Goal: Information Seeking & Learning: Learn about a topic

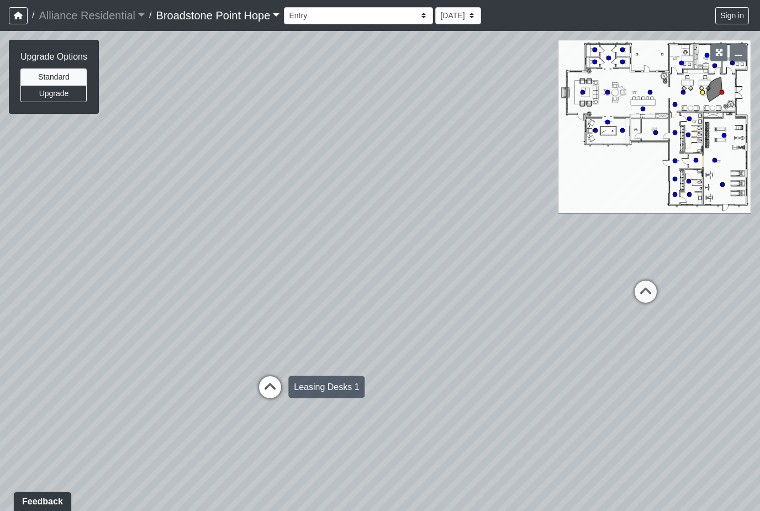
click at [267, 374] on div "Loading... Leasing Desks 1" at bounding box center [269, 387] width 33 height 33
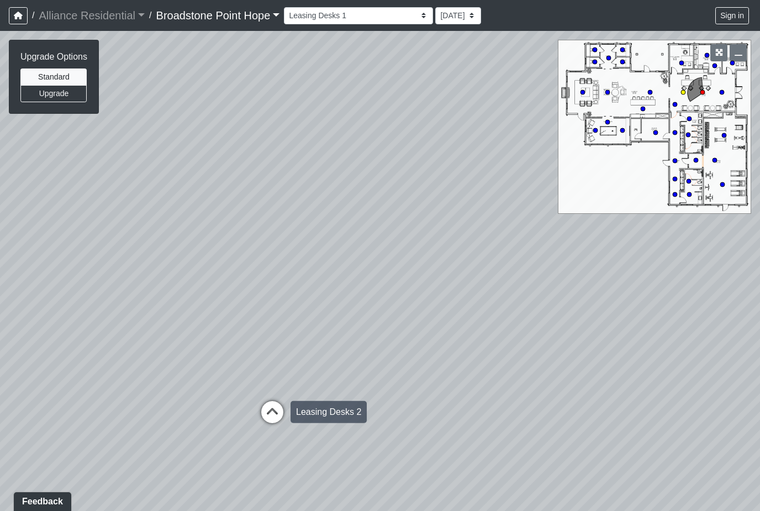
click at [261, 403] on icon at bounding box center [272, 417] width 33 height 33
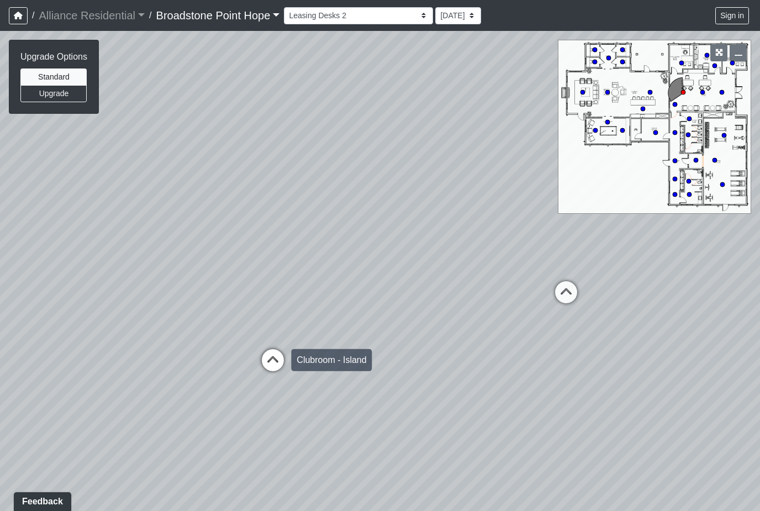
click at [273, 366] on icon at bounding box center [272, 365] width 33 height 33
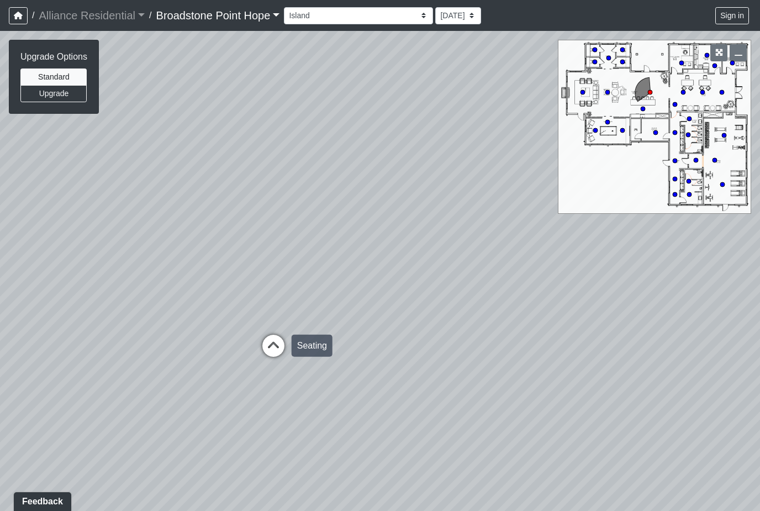
click at [258, 355] on icon at bounding box center [273, 351] width 33 height 33
click at [257, 371] on div "Loading... Fireplace" at bounding box center [272, 383] width 33 height 33
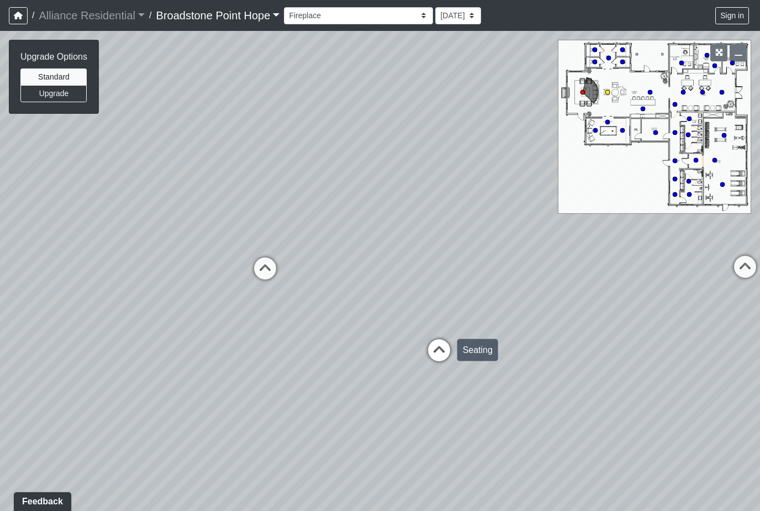
click at [431, 349] on icon at bounding box center [438, 355] width 33 height 33
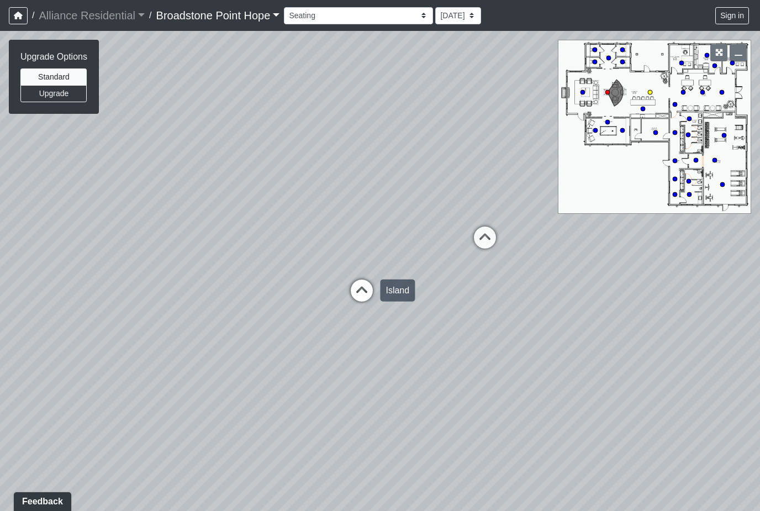
click at [356, 289] on icon at bounding box center [361, 295] width 33 height 33
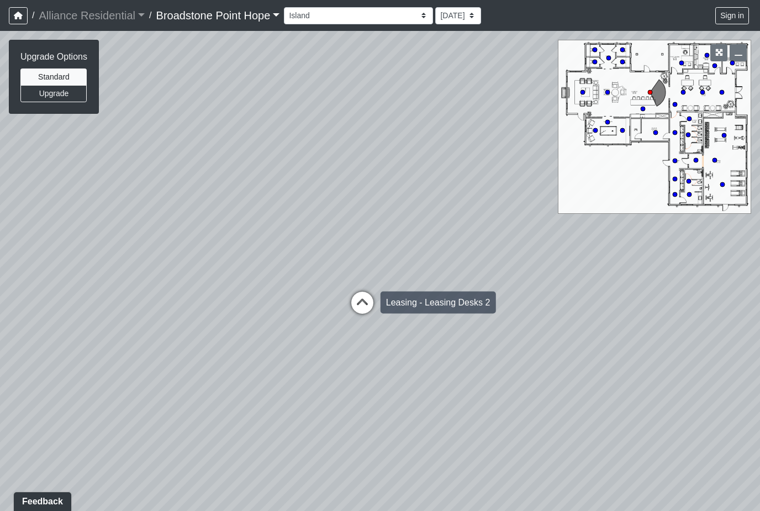
click at [356, 301] on icon at bounding box center [362, 308] width 33 height 33
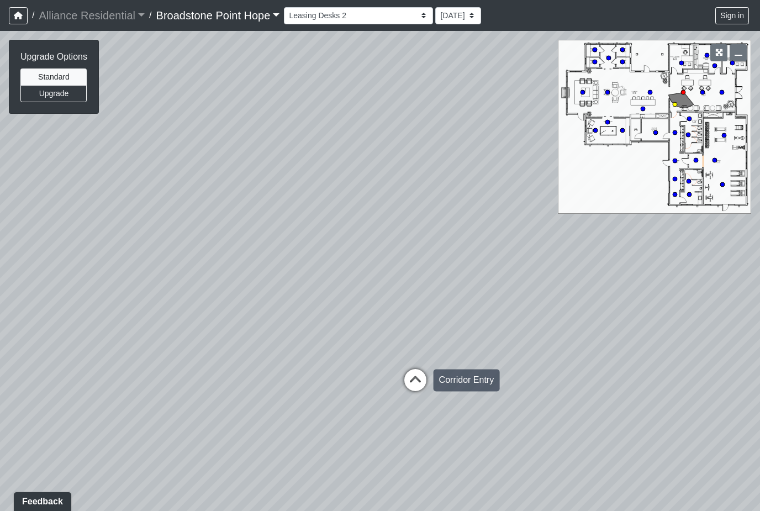
click at [401, 377] on icon at bounding box center [415, 385] width 33 height 33
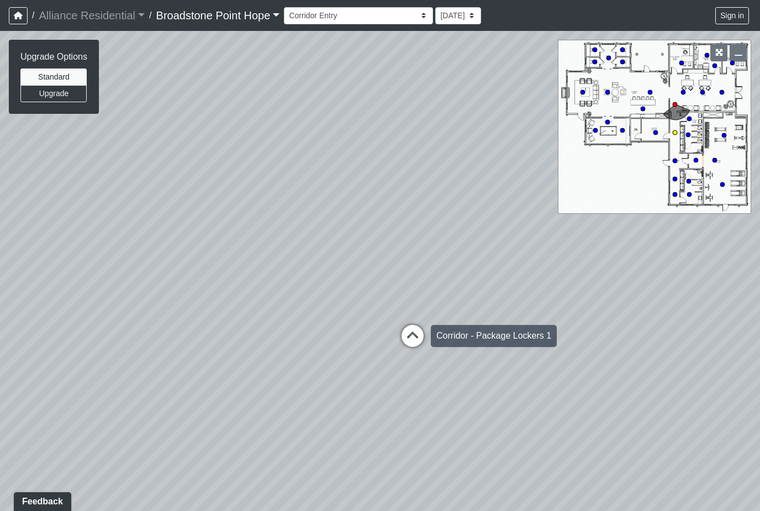
click at [405, 334] on icon at bounding box center [412, 341] width 33 height 33
click at [406, 322] on div "Loading... Fitness Entry" at bounding box center [410, 335] width 33 height 33
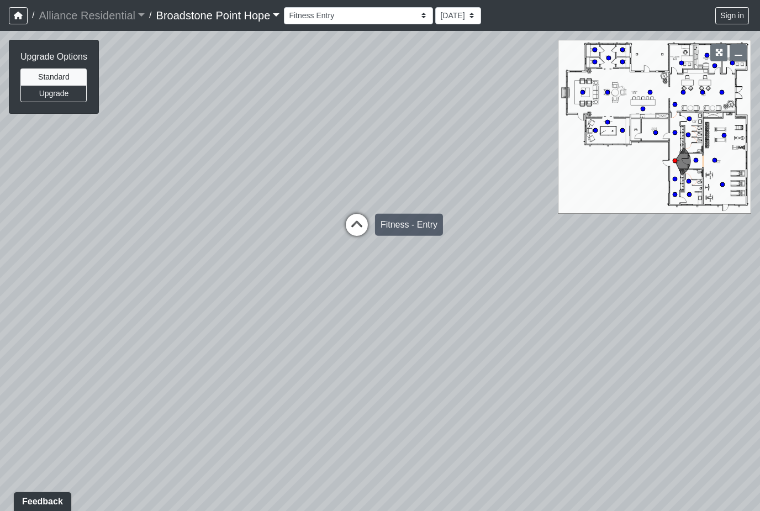
click at [348, 232] on icon at bounding box center [356, 230] width 33 height 33
click at [366, 225] on icon at bounding box center [362, 227] width 33 height 33
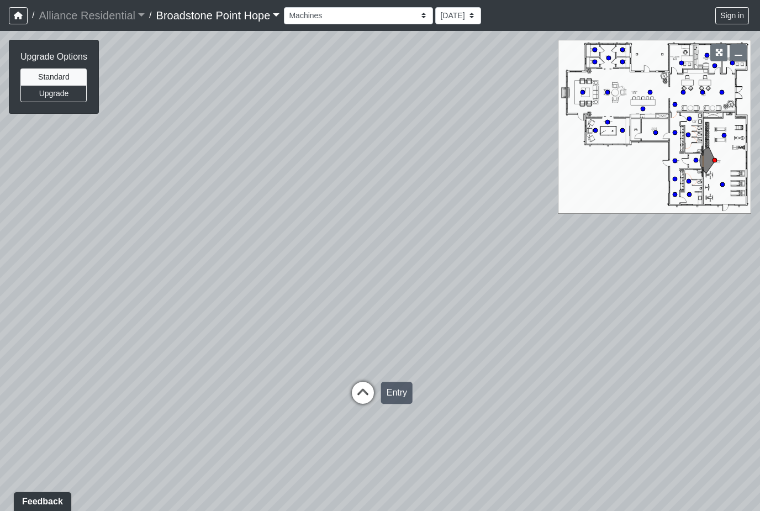
click at [367, 397] on icon at bounding box center [362, 398] width 33 height 33
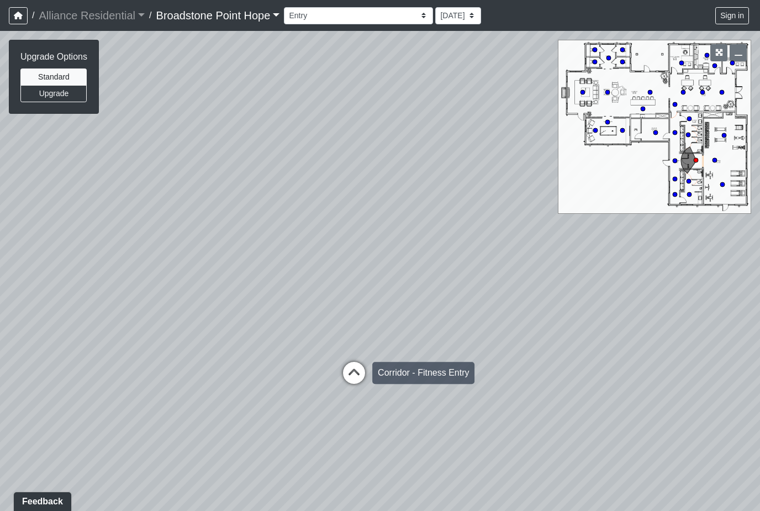
click at [355, 376] on icon at bounding box center [353, 378] width 33 height 33
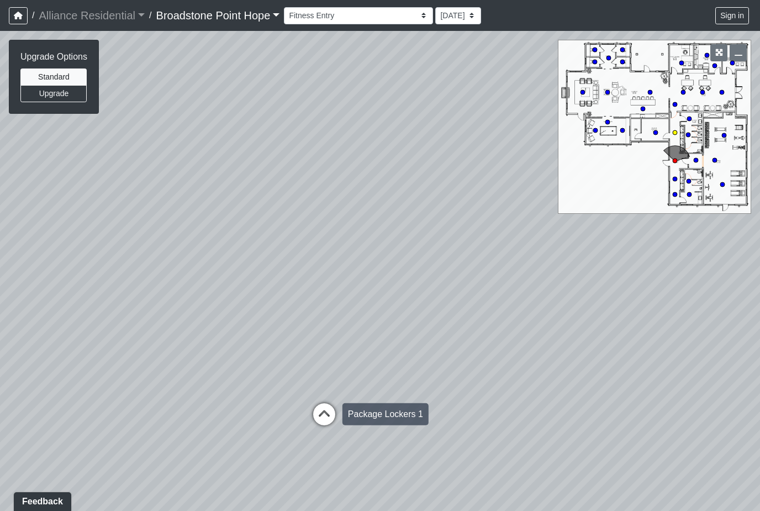
click at [328, 431] on icon at bounding box center [324, 419] width 33 height 33
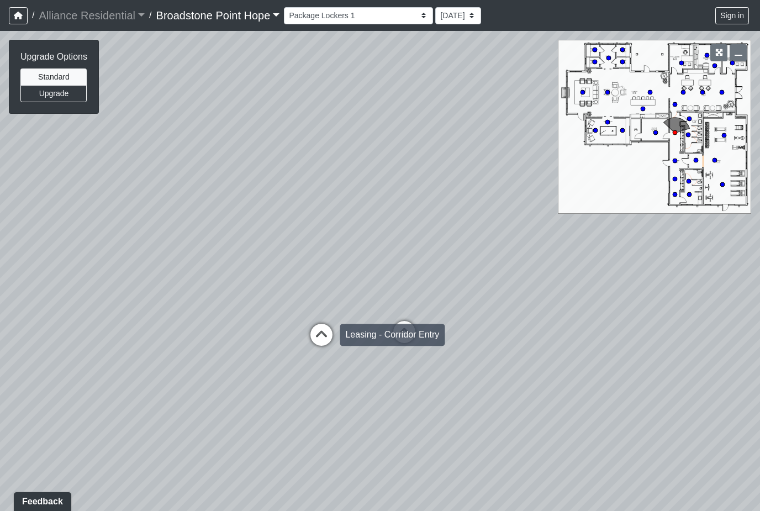
click at [305, 321] on div "Loading... Leasing - Corridor Entry" at bounding box center [321, 334] width 33 height 33
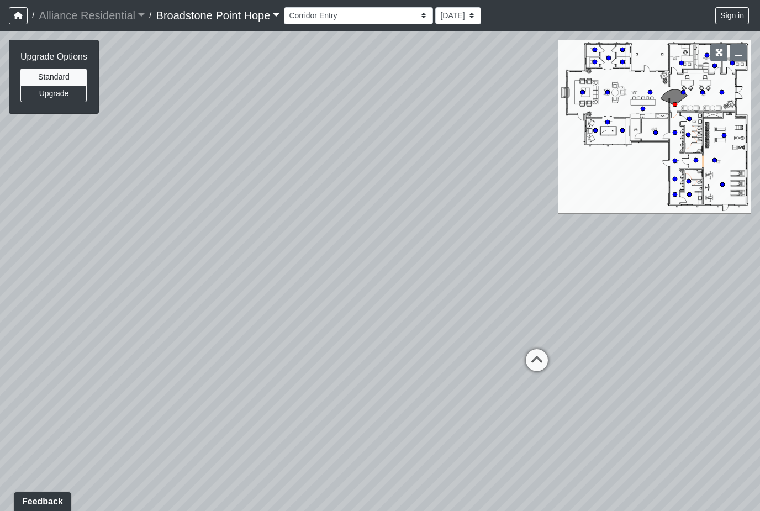
click at [513, 353] on div "Loading... Leasing Desks 1 Loading... Breakroom 1 Loading... Leasing Office 1 L…" at bounding box center [380, 271] width 760 height 480
click at [535, 363] on icon at bounding box center [536, 365] width 33 height 33
click at [398, 274] on icon at bounding box center [395, 279] width 33 height 33
click at [371, 309] on icon at bounding box center [359, 319] width 33 height 33
click at [286, 366] on div "Loading... Leasing Desks 1 Loading... Breakroom 1 Loading... Leasing Office 1 L…" at bounding box center [380, 271] width 760 height 480
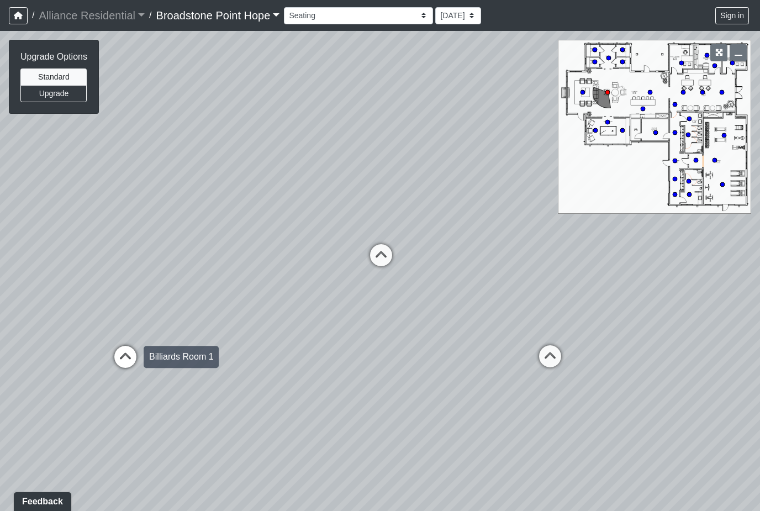
click at [120, 360] on icon at bounding box center [125, 362] width 33 height 33
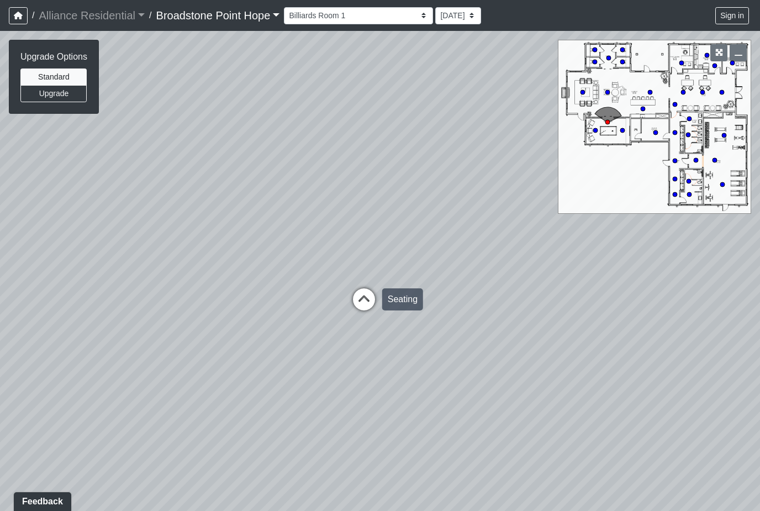
click at [367, 316] on icon at bounding box center [363, 304] width 33 height 33
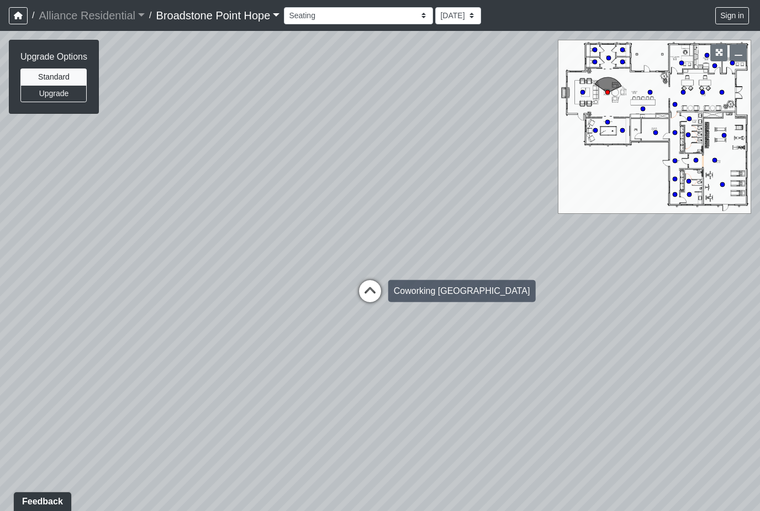
click at [356, 298] on icon at bounding box center [369, 296] width 33 height 33
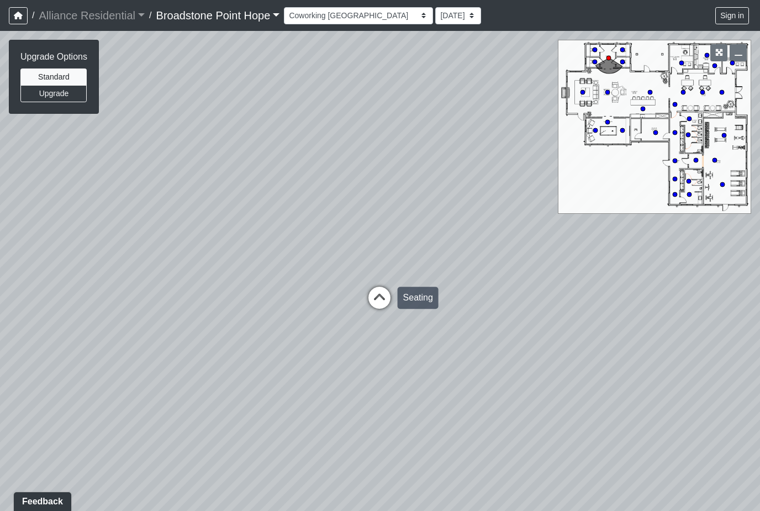
click at [385, 300] on icon at bounding box center [379, 303] width 33 height 33
select select "2VLwSfvpCUU1e7sriJ8eAr"
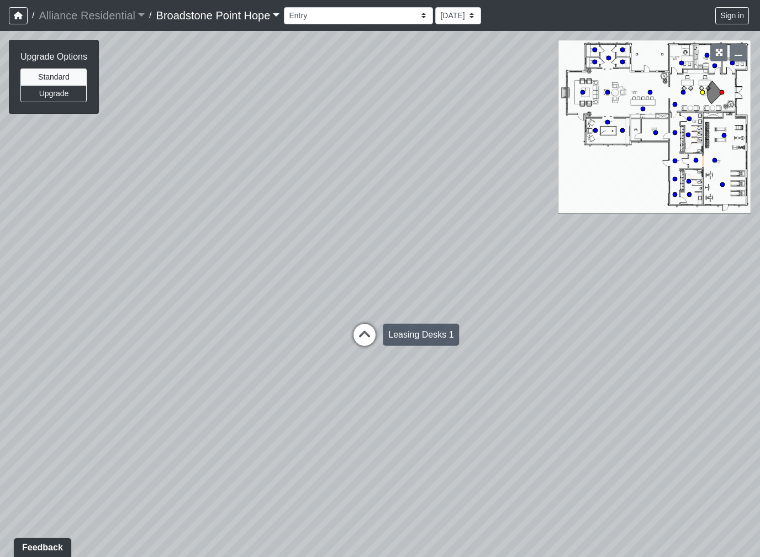
click at [380, 335] on icon at bounding box center [364, 340] width 33 height 33
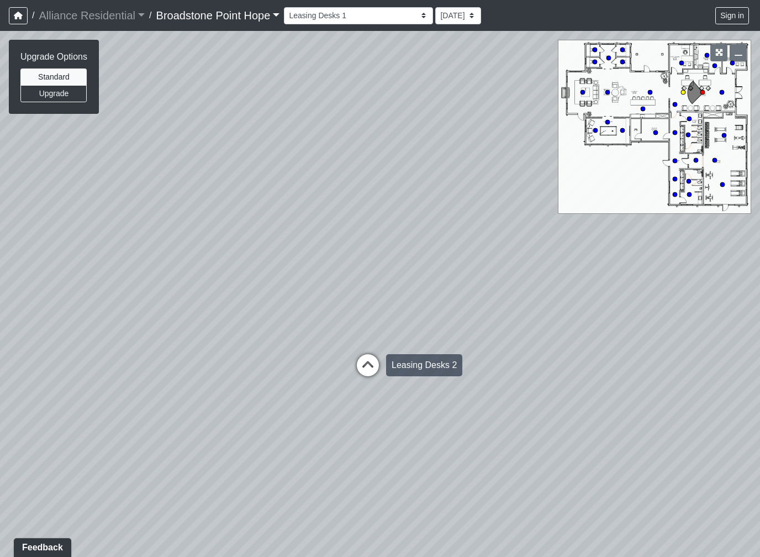
click at [365, 368] on icon at bounding box center [367, 370] width 33 height 33
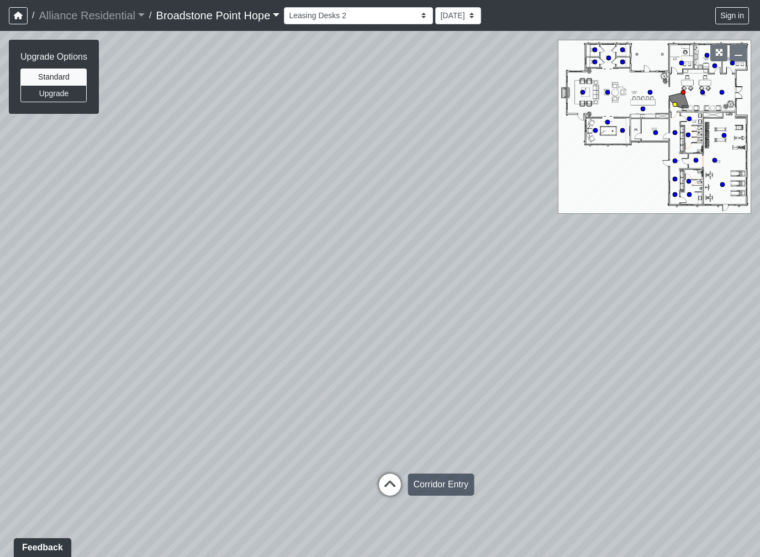
click at [387, 478] on icon at bounding box center [389, 489] width 33 height 33
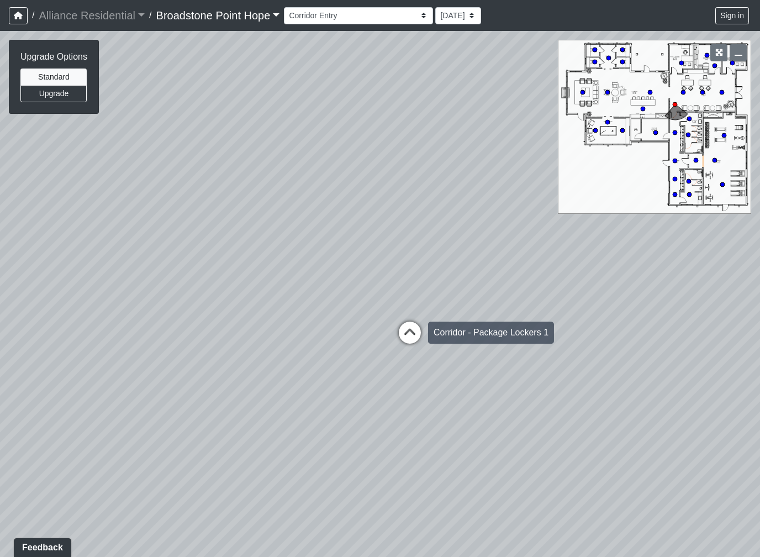
click at [419, 330] on icon at bounding box center [409, 337] width 33 height 33
click at [398, 326] on icon at bounding box center [406, 337] width 33 height 33
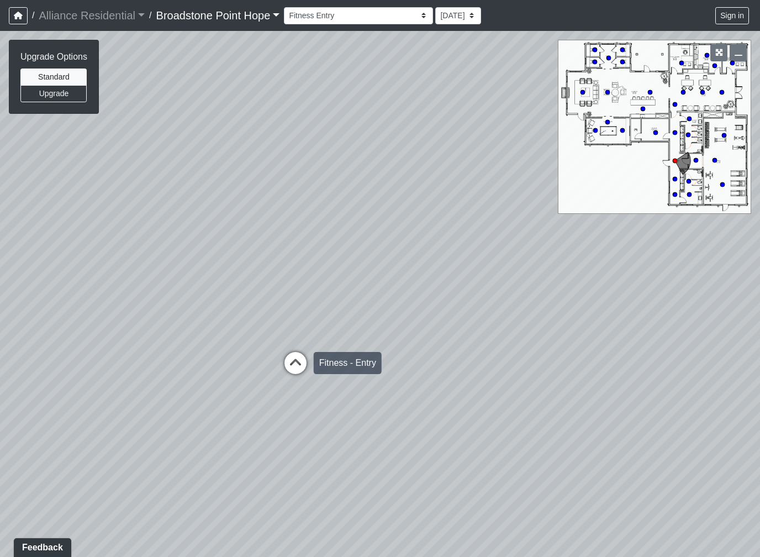
click at [294, 362] on icon at bounding box center [295, 368] width 33 height 33
click at [298, 356] on icon at bounding box center [304, 363] width 33 height 33
select select "hTGbGzUAXcZBrUKhvt9Tr8"
